Goal: Task Accomplishment & Management: Use online tool/utility

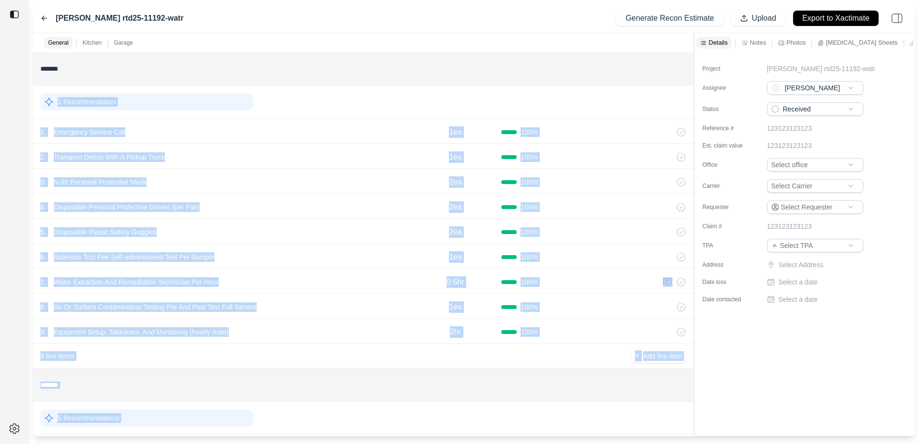
click at [343, 89] on div "1 Recommendation" at bounding box center [363, 101] width 646 height 25
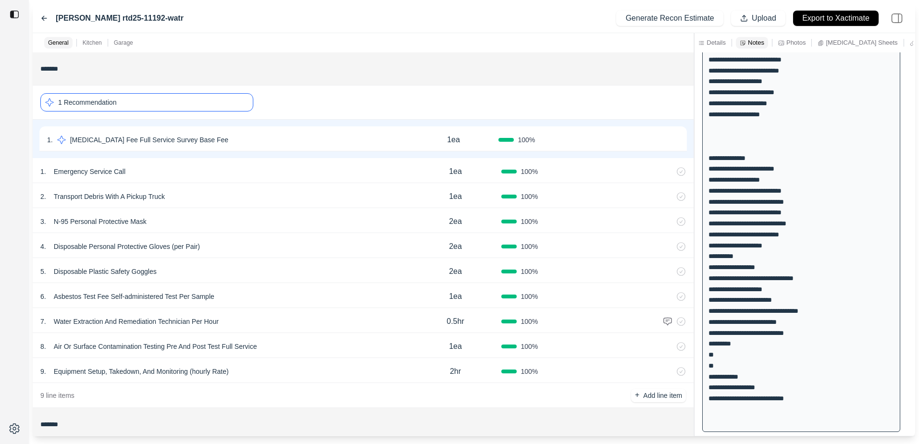
click at [43, 18] on icon at bounding box center [44, 18] width 5 height 4
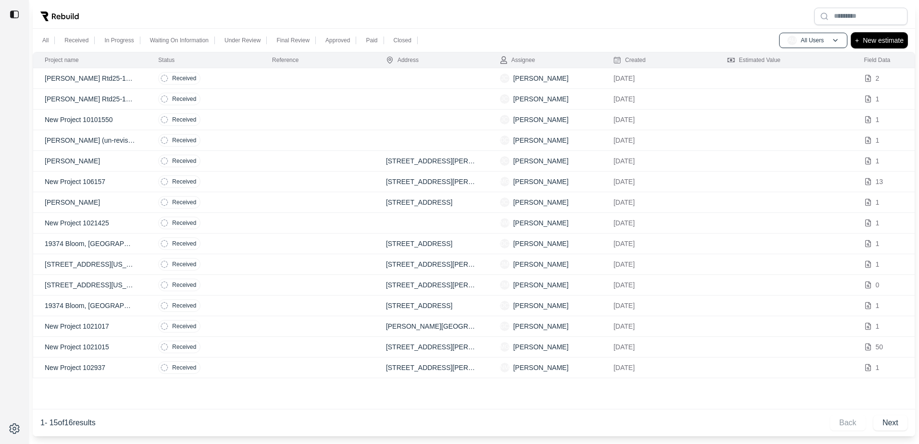
click at [885, 38] on p "New estimate" at bounding box center [883, 41] width 41 height 12
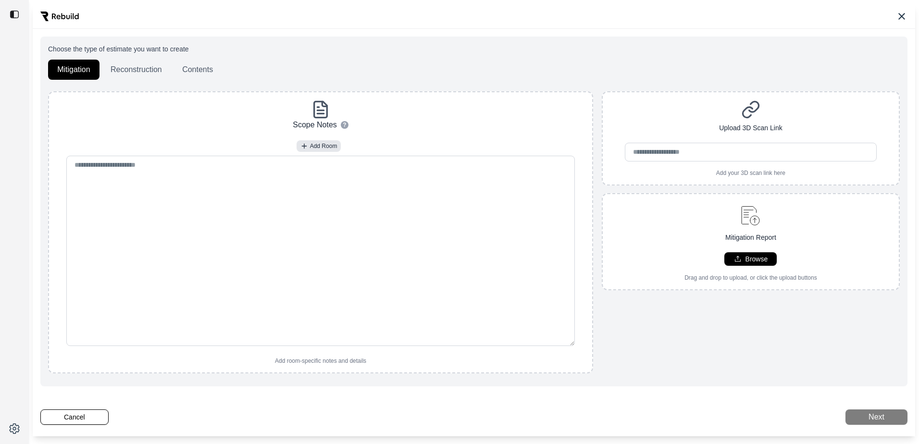
click at [903, 14] on icon at bounding box center [901, 16] width 7 height 7
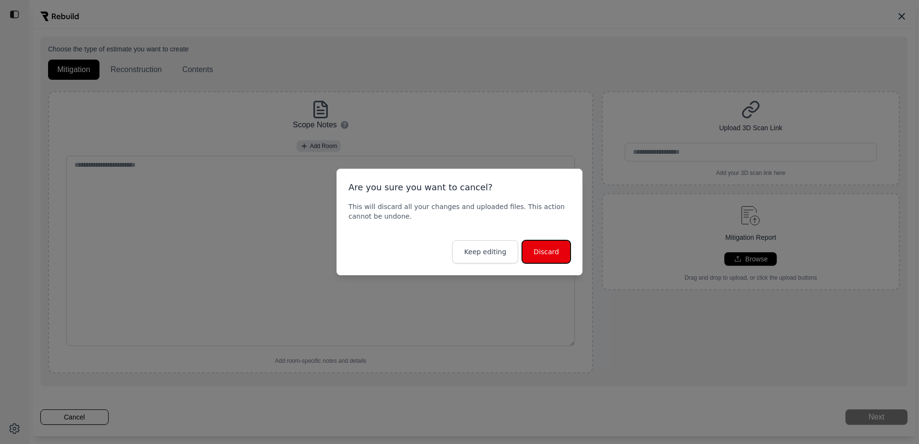
click at [539, 249] on button "Discard" at bounding box center [546, 251] width 49 height 23
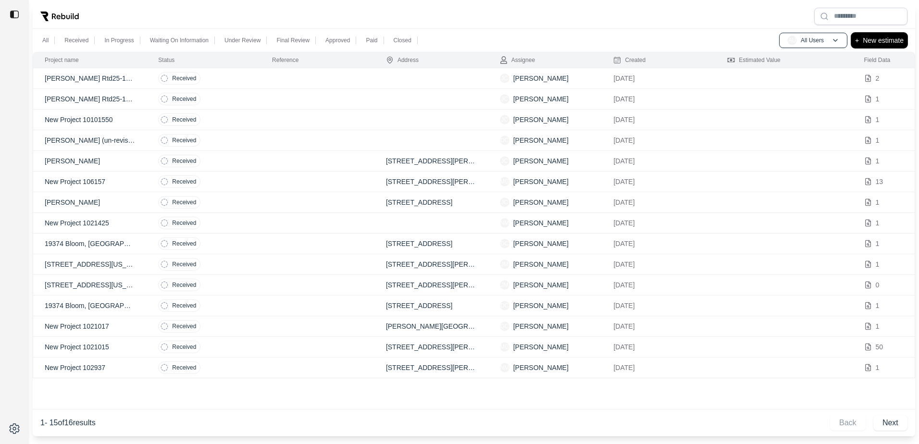
click at [883, 35] on p "New estimate" at bounding box center [883, 41] width 41 height 12
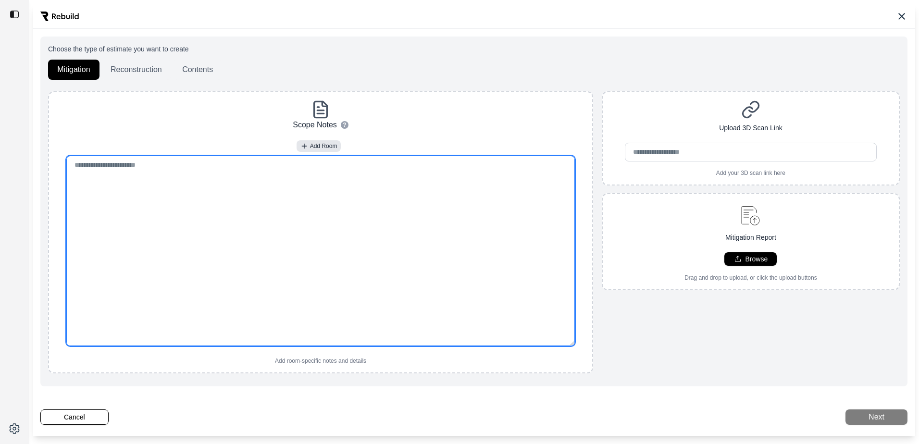
click at [187, 185] on textarea at bounding box center [320, 251] width 509 height 190
paste textarea "**********"
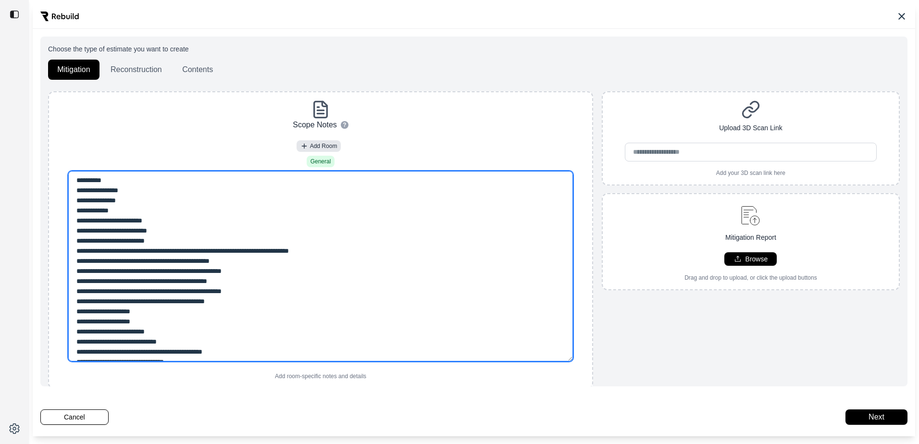
type textarea "**********"
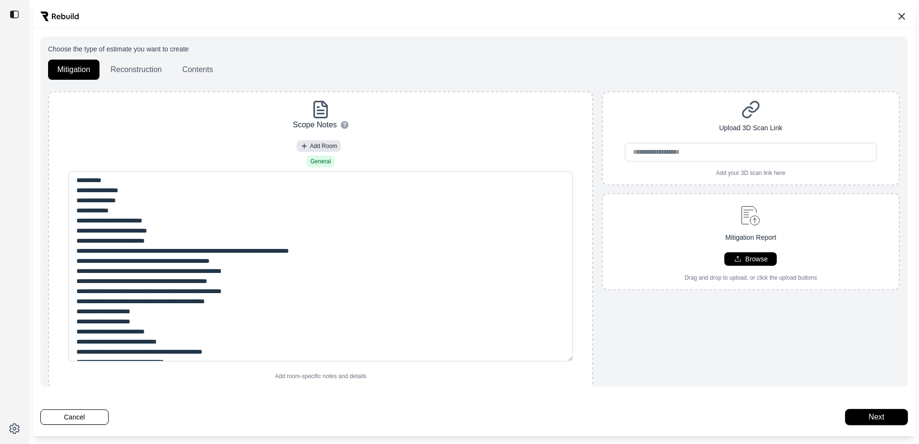
click at [865, 414] on button "Next" at bounding box center [877, 417] width 62 height 15
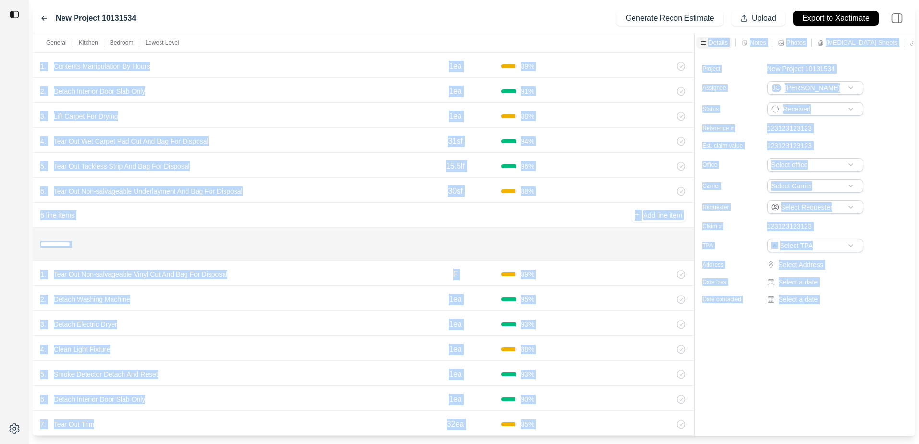
scroll to position [1238, 0]
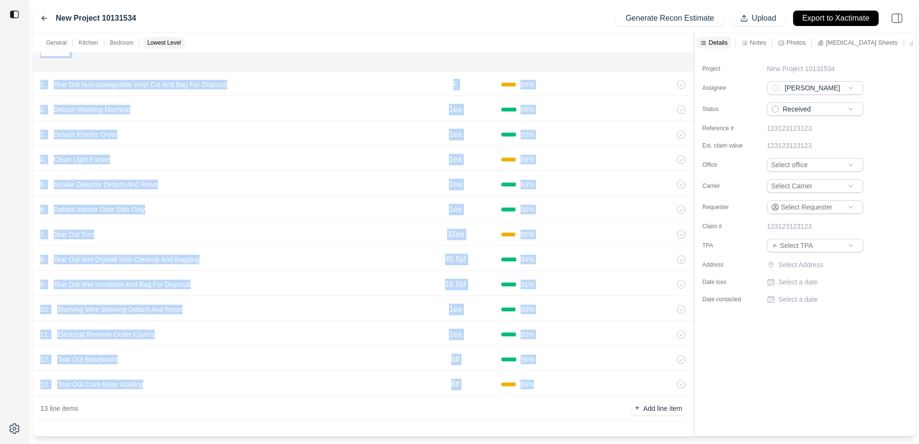
drag, startPoint x: 38, startPoint y: 61, endPoint x: 549, endPoint y: 383, distance: 604.3
drag, startPoint x: 336, startPoint y: 383, endPoint x: 376, endPoint y: 378, distance: 40.2
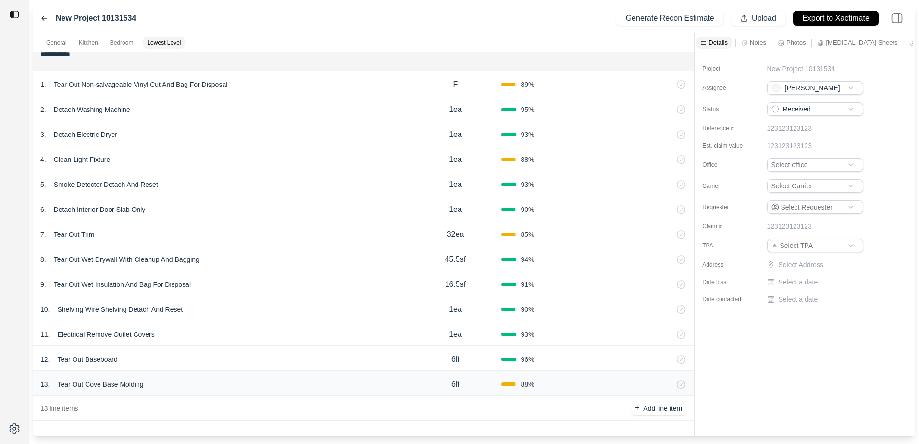
click at [556, 406] on div "13 line items + Add line item" at bounding box center [363, 408] width 661 height 25
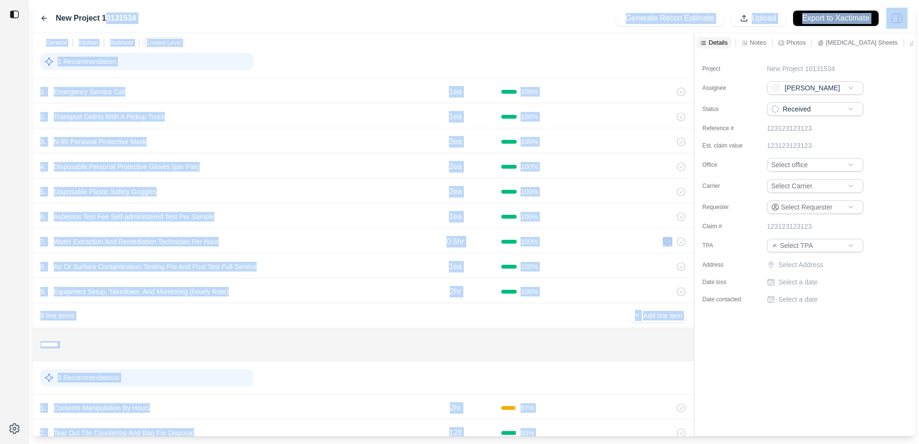
scroll to position [0, 0]
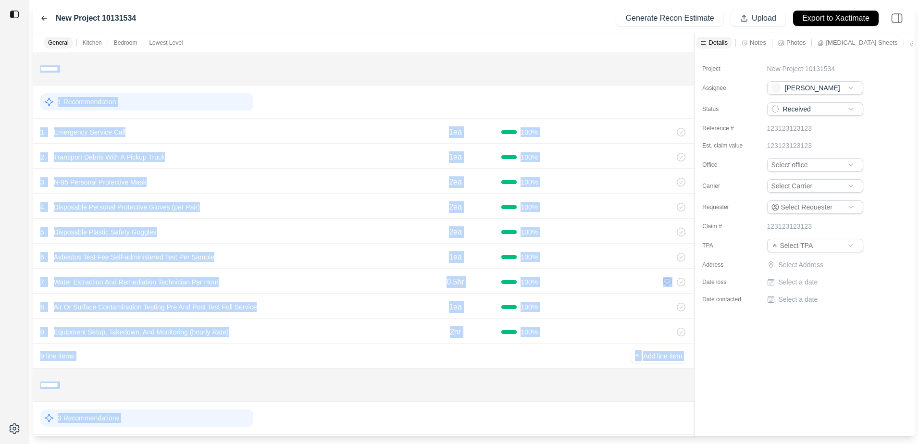
drag, startPoint x: 548, startPoint y: 386, endPoint x: 35, endPoint y: 71, distance: 602.6
copy div "1 Recommendation 1 . Emergency Service Call 1ea 100 % 2 . Transport Debris With…"
click at [352, 357] on div "9 line items + Add line item" at bounding box center [363, 356] width 661 height 25
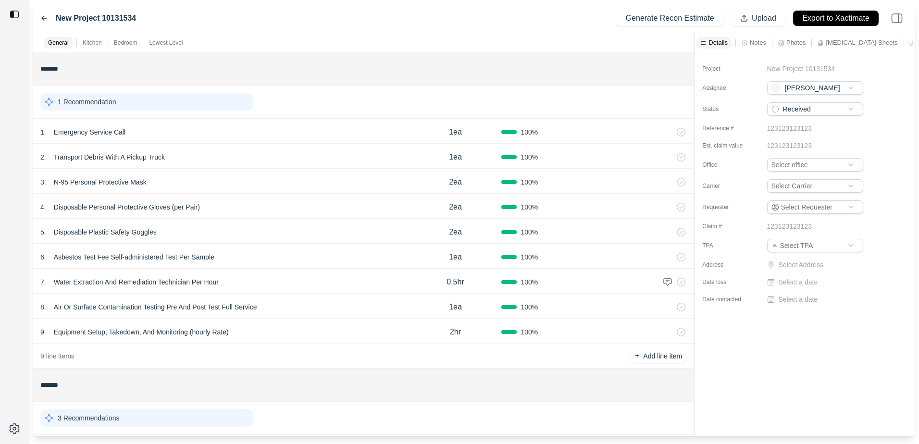
click at [136, 101] on div "1 Recommendation" at bounding box center [146, 101] width 213 height 17
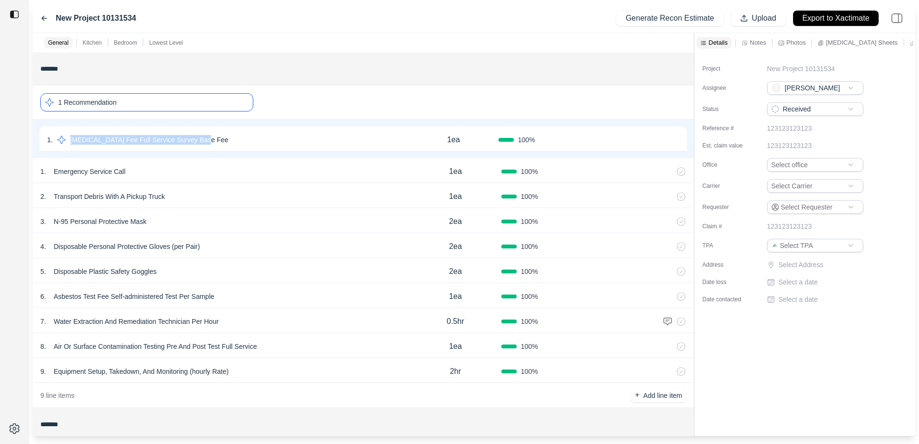
drag, startPoint x: 68, startPoint y: 126, endPoint x: 213, endPoint y: 136, distance: 145.0
click at [213, 137] on div "1 . [MEDICAL_DATA] Fee Full Service Survey Base Fee 1ea 100 % Confirm" at bounding box center [362, 138] width 647 height 25
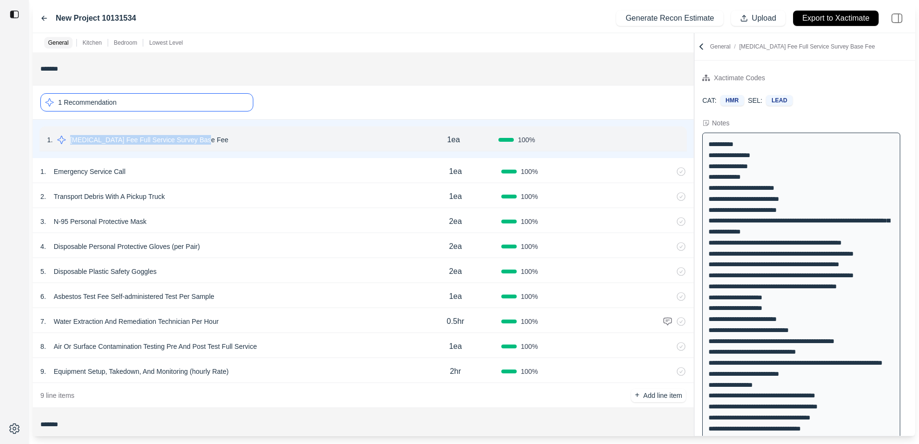
copy p "[MEDICAL_DATA] Fee Full Service Survey Base Fee"
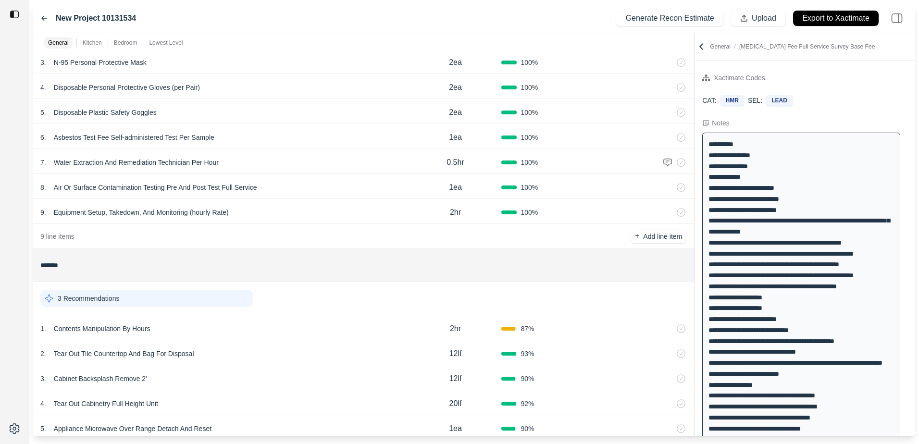
scroll to position [192, 0]
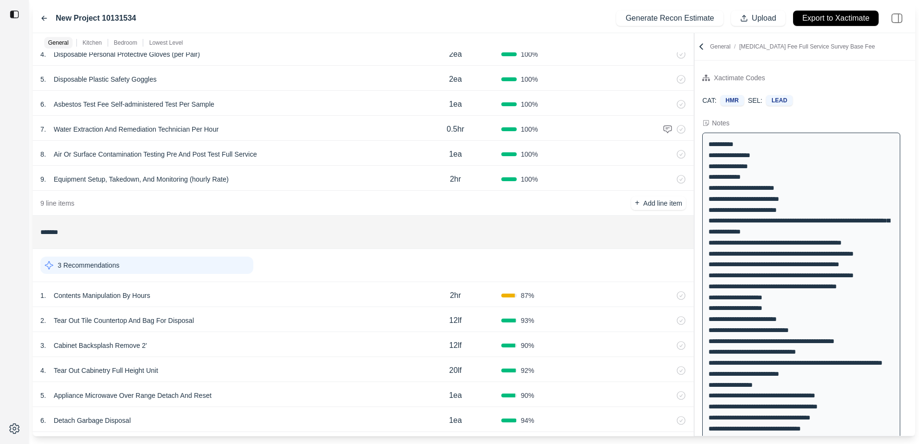
click at [156, 266] on div "3 Recommendations" at bounding box center [146, 265] width 213 height 17
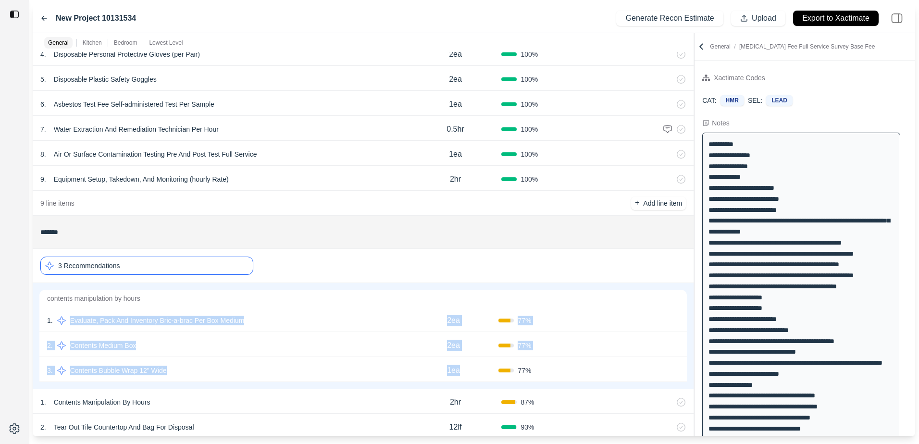
drag, startPoint x: 62, startPoint y: 309, endPoint x: 462, endPoint y: 368, distance: 403.7
click at [462, 368] on div "contents manipulation by hours 1 . Evaluate, Pack And Inventory Bric-a-brac Per…" at bounding box center [362, 336] width 649 height 94
copy div "Evaluate, Pack And Inventory Bric-a-brac Per Box Medium 2ea 77 % Confirm 2 . Co…"
click at [335, 239] on input "*******" at bounding box center [363, 232] width 646 height 17
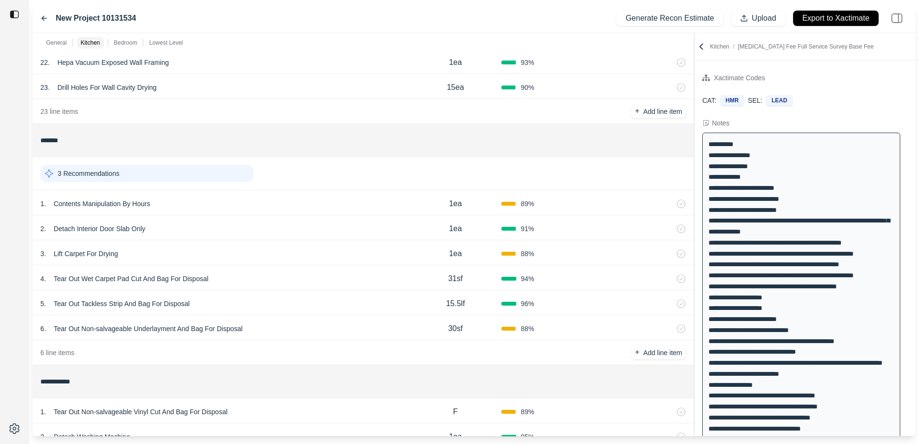
scroll to position [1058, 0]
click at [209, 169] on div "3 Recommendations" at bounding box center [146, 172] width 213 height 17
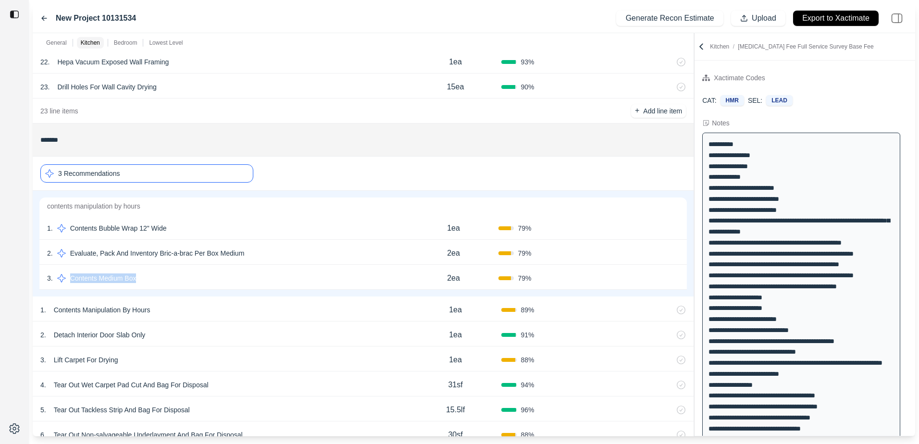
drag, startPoint x: 150, startPoint y: 274, endPoint x: 66, endPoint y: 267, distance: 84.5
click at [64, 267] on div "3 . Contents Medium Box 2ea 79 % Confirm" at bounding box center [362, 277] width 647 height 25
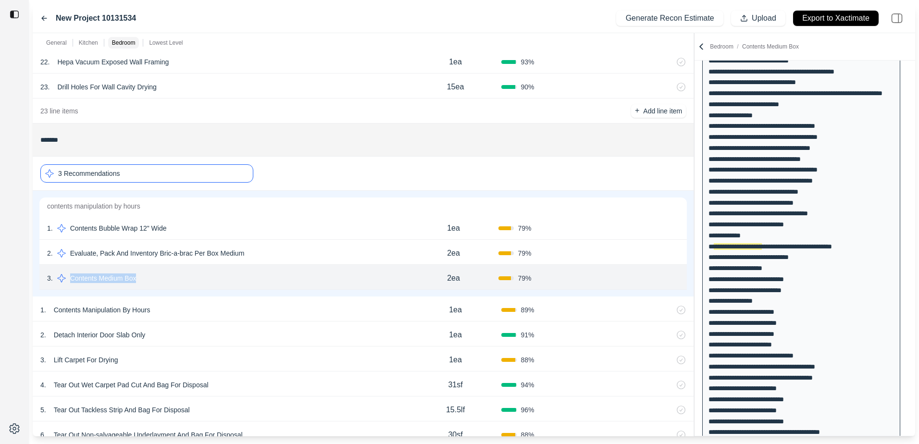
scroll to position [290, 0]
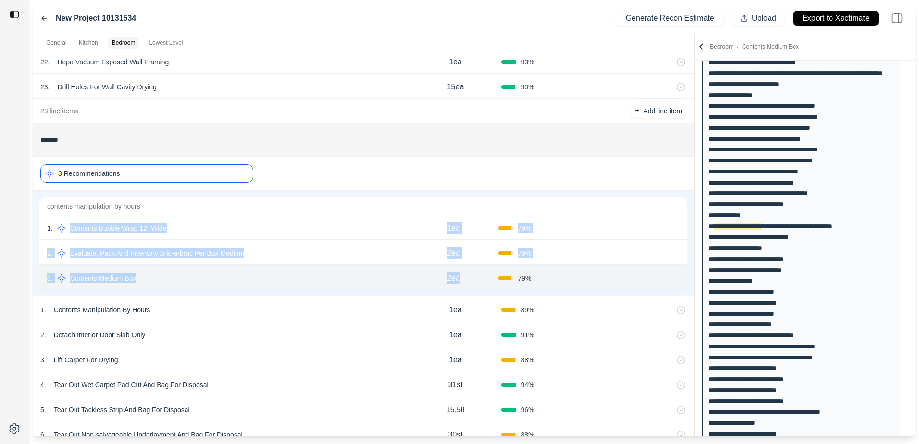
drag, startPoint x: 450, startPoint y: 278, endPoint x: 71, endPoint y: 236, distance: 381.2
click at [71, 236] on div "contents manipulation by hours 1 . Contents Bubble Wrap 12" Wide 1ea 79 % Confi…" at bounding box center [362, 244] width 649 height 94
copy div "Contents Bubble Wrap 12" Wide 1ea 79 % Confirm 2 . Evaluate, Pack And Inventory…"
click at [346, 173] on div "3 Recommendations" at bounding box center [363, 174] width 646 height 26
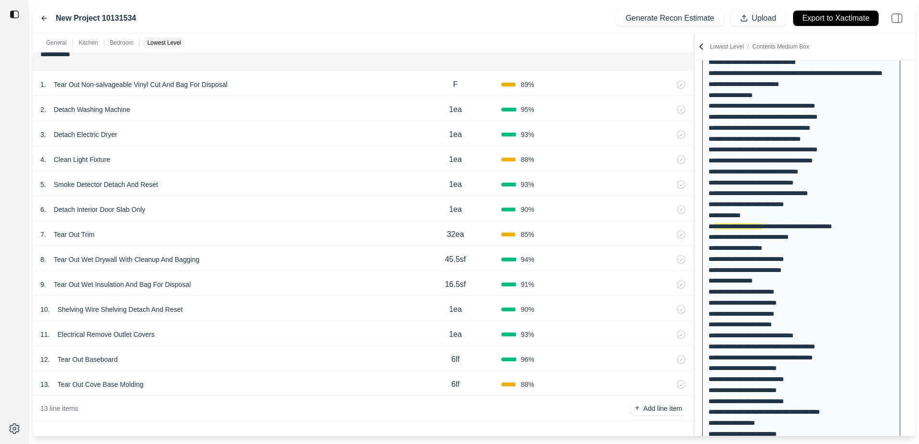
scroll to position [1251, 0]
